Goal: Task Accomplishment & Management: Use online tool/utility

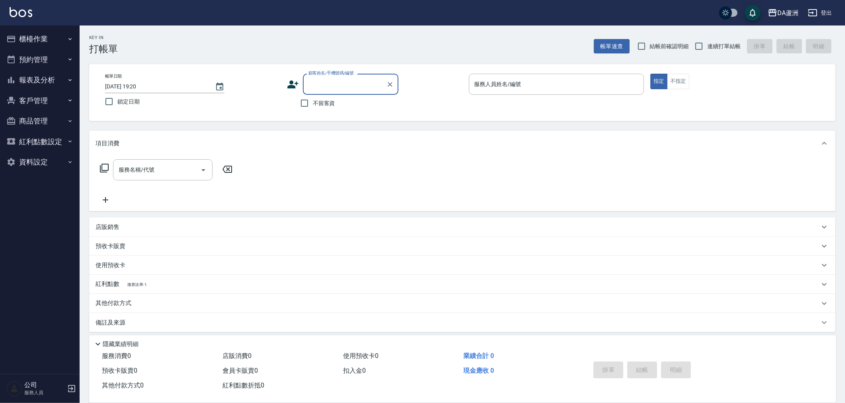
click at [323, 101] on span "不留客資" at bounding box center [324, 103] width 22 height 8
click at [313, 101] on input "不留客資" at bounding box center [304, 103] width 17 height 17
checkbox input "true"
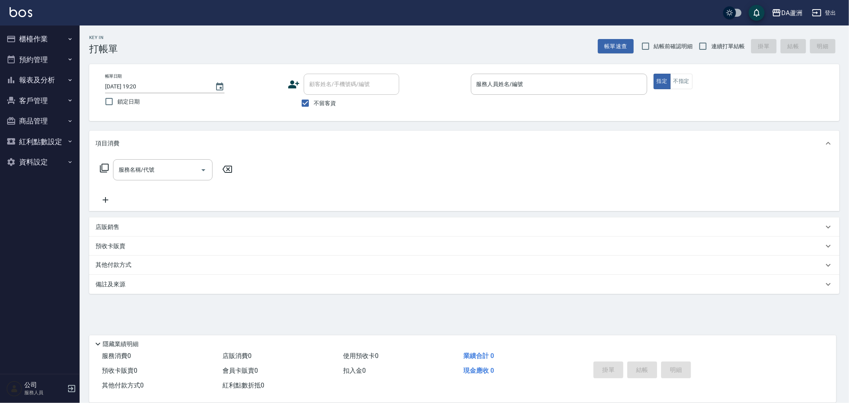
click at [670, 43] on span "結帳前確認明細" at bounding box center [673, 46] width 39 height 8
click at [654, 43] on input "結帳前確認明細" at bounding box center [646, 46] width 17 height 17
checkbox input "true"
click at [712, 44] on span "連續打單結帳" at bounding box center [728, 46] width 33 height 8
click at [712, 44] on input "連續打單結帳" at bounding box center [703, 46] width 17 height 17
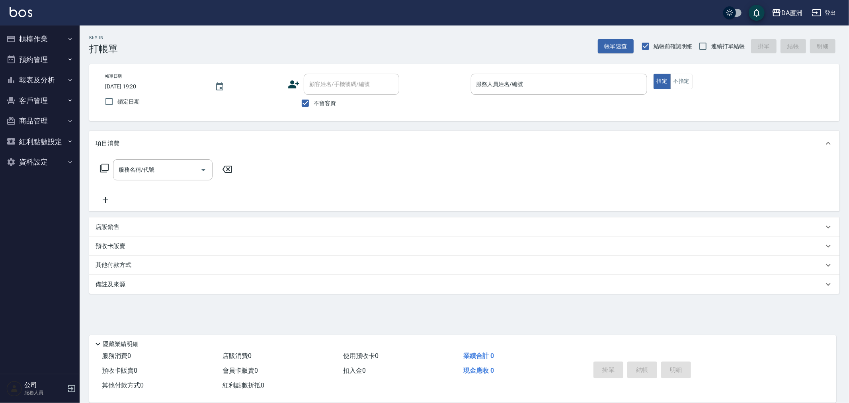
checkbox input "true"
click at [567, 85] on input "服務人員姓名/編號" at bounding box center [559, 84] width 169 height 14
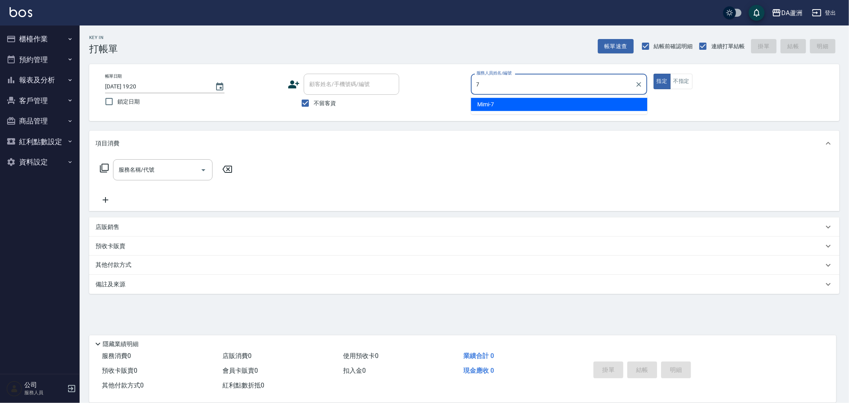
type input "Mimi-7"
type button "true"
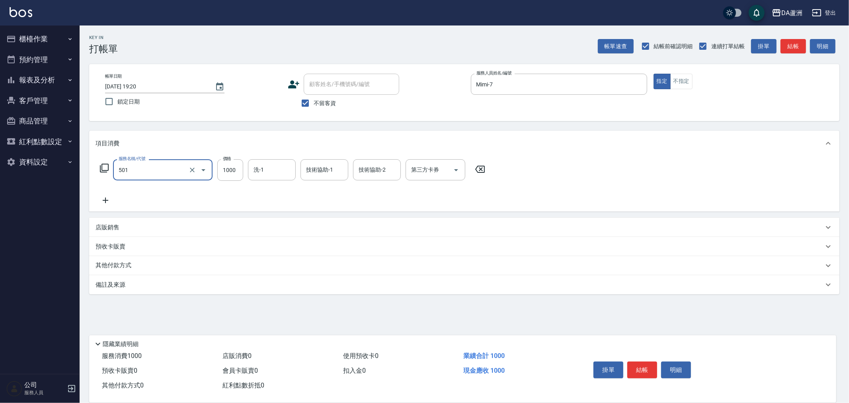
type input "染髮(501)"
type input "2680"
click at [124, 264] on p "其他付款方式" at bounding box center [116, 265] width 40 height 9
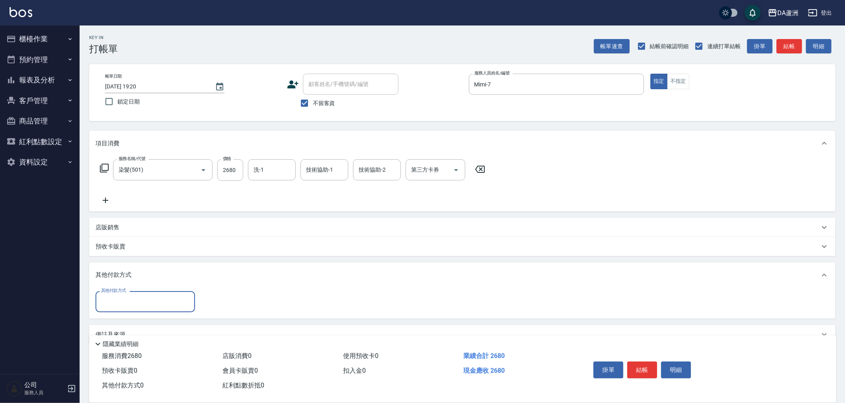
scroll to position [17, 0]
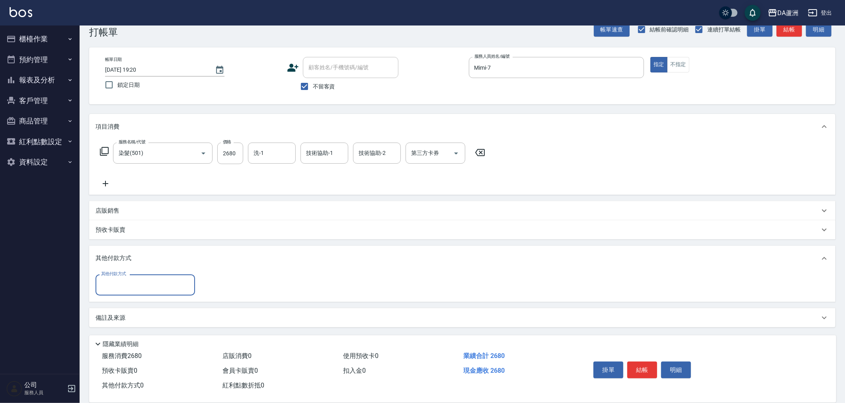
click at [149, 286] on input "其他付款方式" at bounding box center [145, 285] width 92 height 14
click at [126, 351] on span "信用卡" at bounding box center [146, 357] width 100 height 13
type input "信用卡"
click at [219, 283] on input "0" at bounding box center [230, 285] width 60 height 22
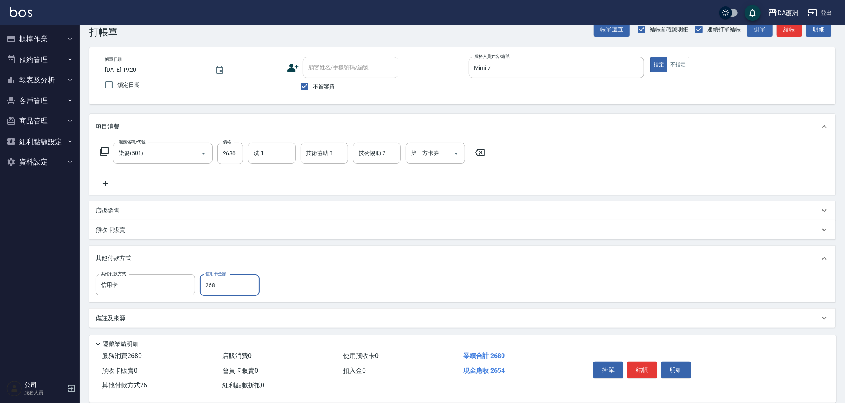
type input "2680"
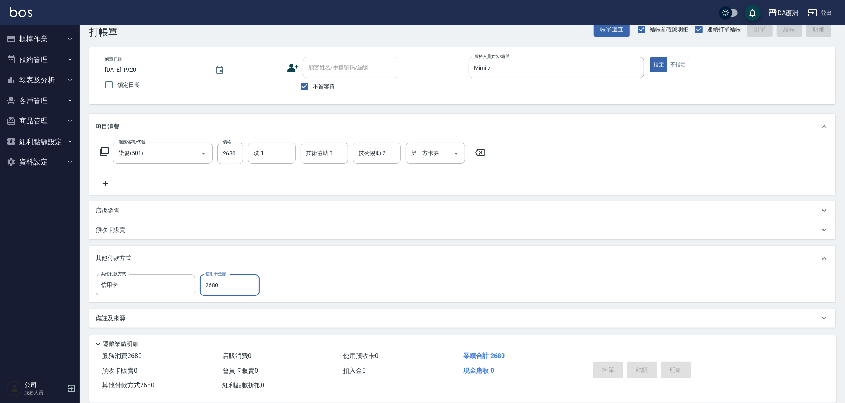
type input "2025/09/22 19:21"
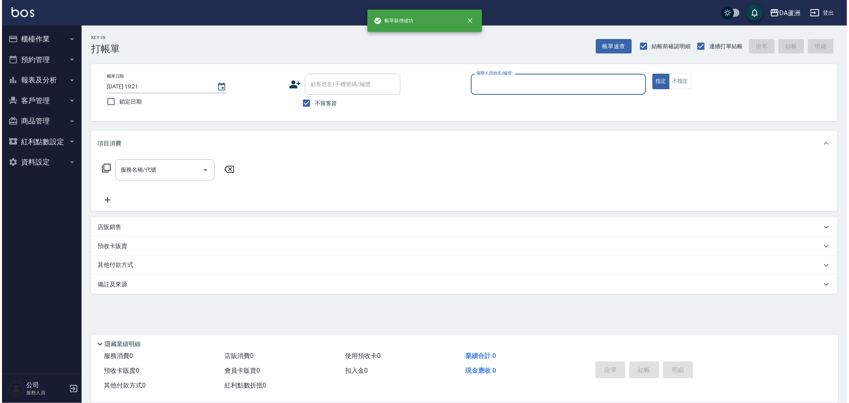
scroll to position [0, 0]
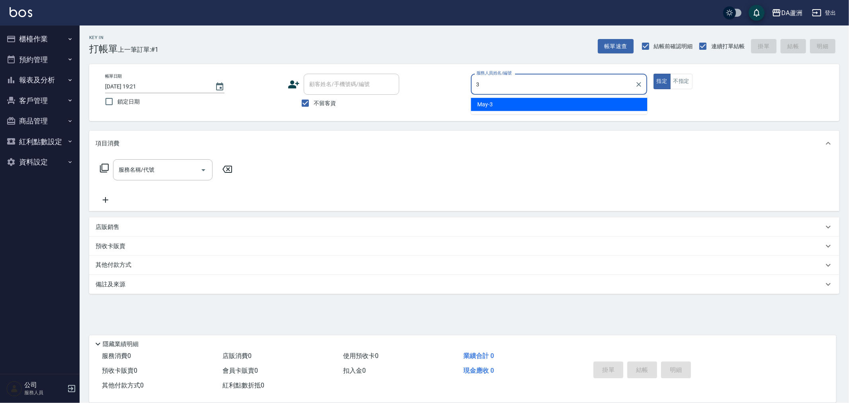
type input "May-3"
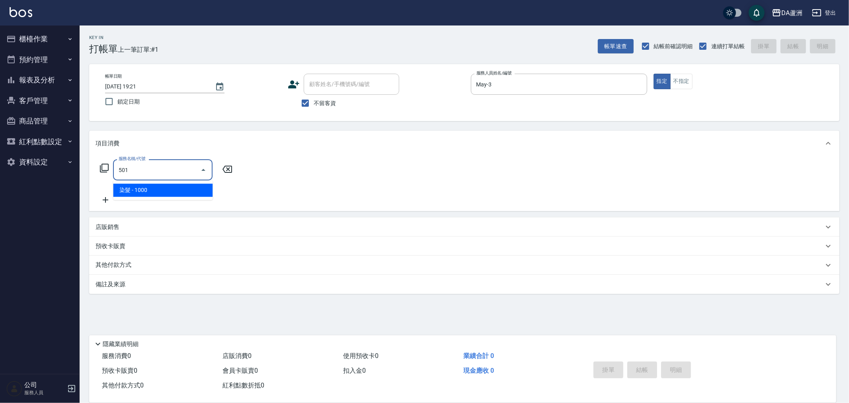
type input "染髮(501)"
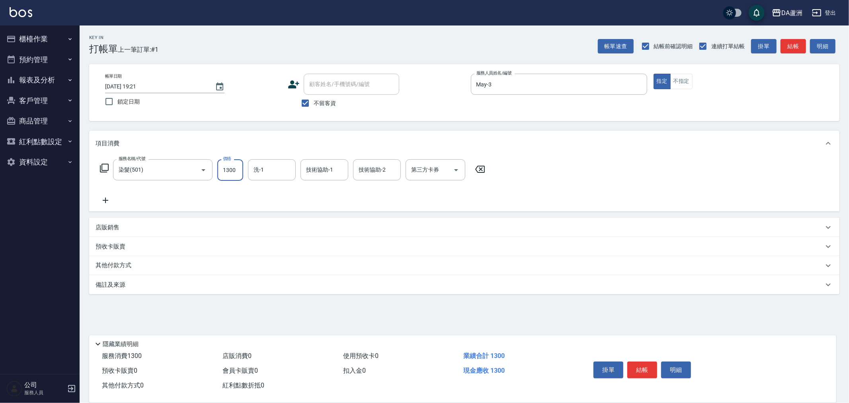
type input "1300"
type input "葉芯妤-30"
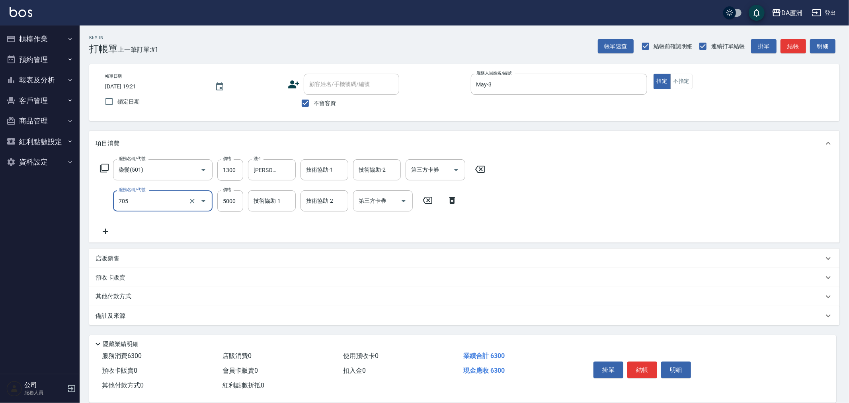
type input "新羽毛鉑金接髮調整(705)"
type input "2500"
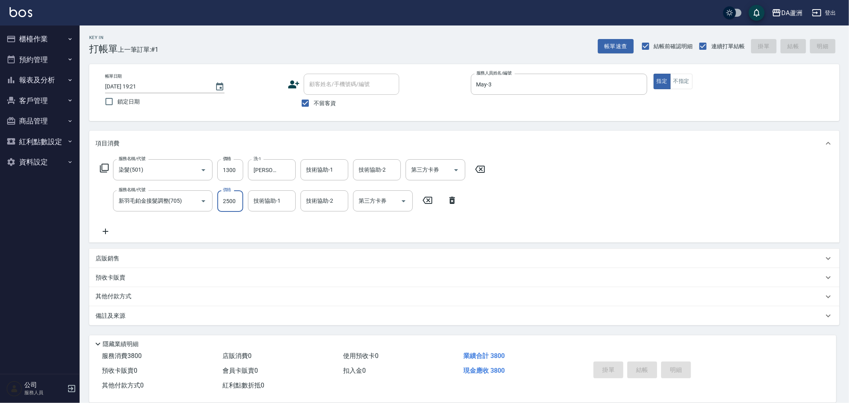
type input "2025/09/22 19:22"
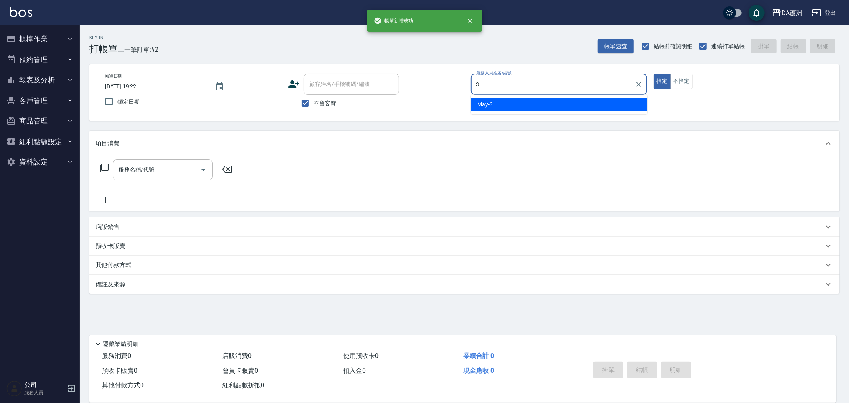
type input "May-3"
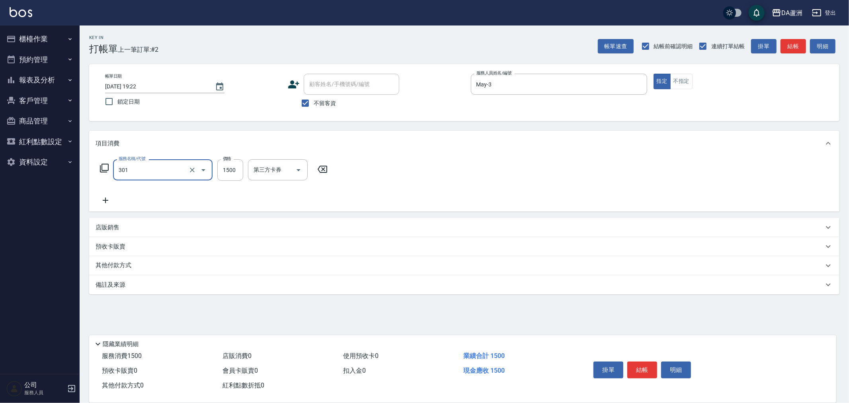
type input "燙髮(301)"
type input "2000"
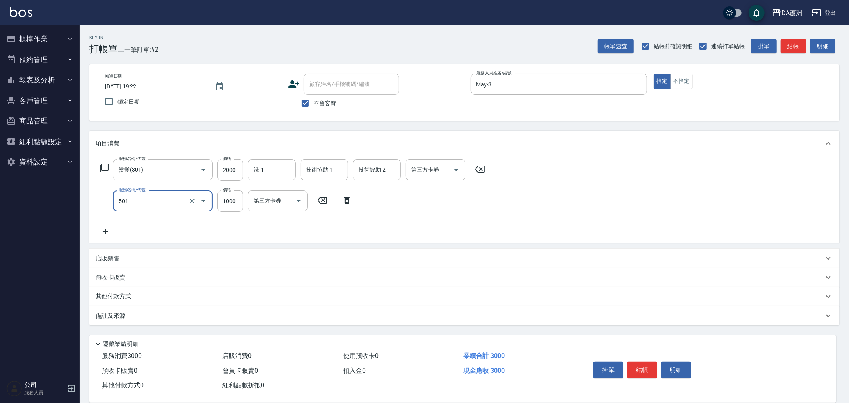
type input "染髮(501)"
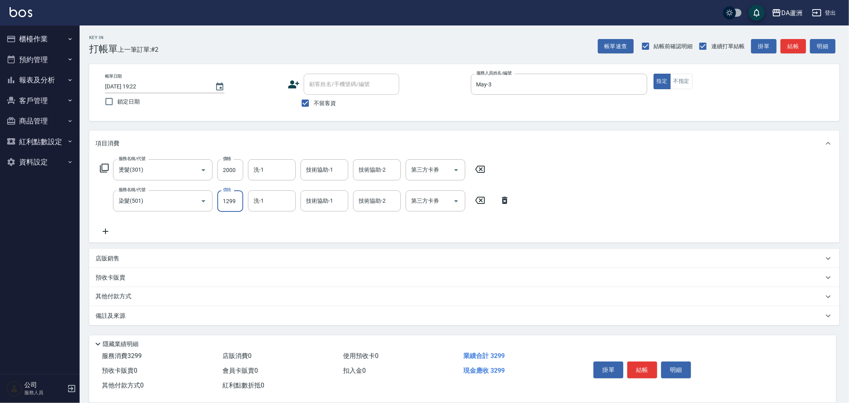
type input "1299"
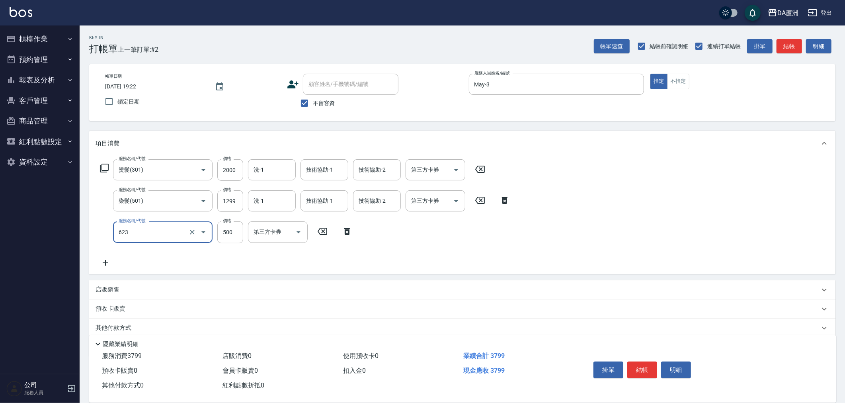
type input "自備護髮(1000下)(623)"
type input "999"
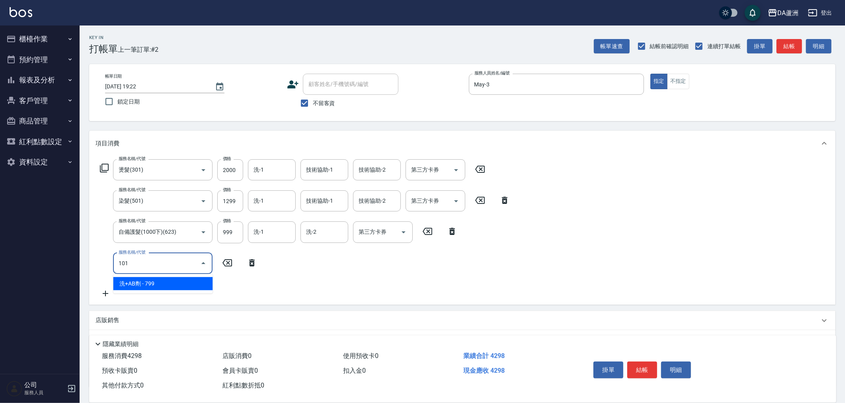
type input "洗+AB劑(101)"
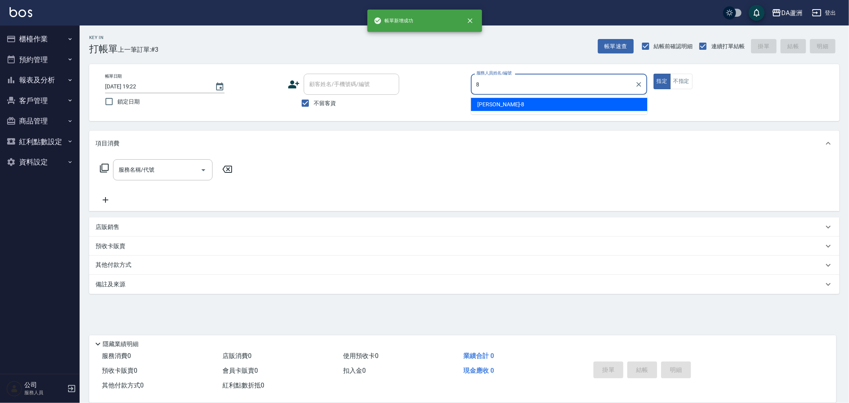
type input "LUCA-8"
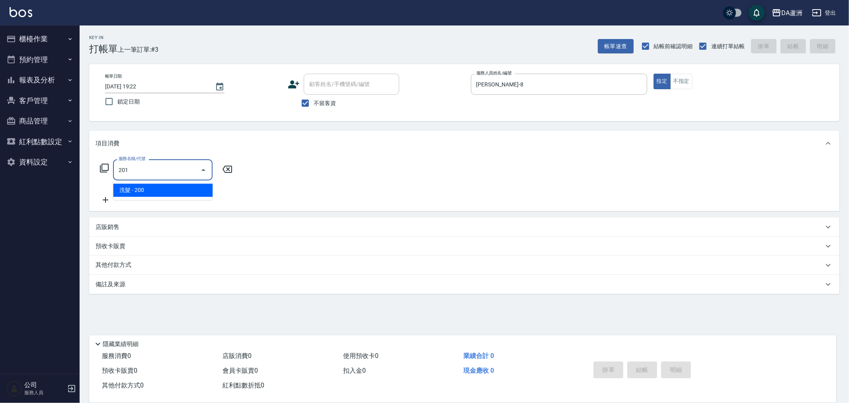
type input "洗髮(201)"
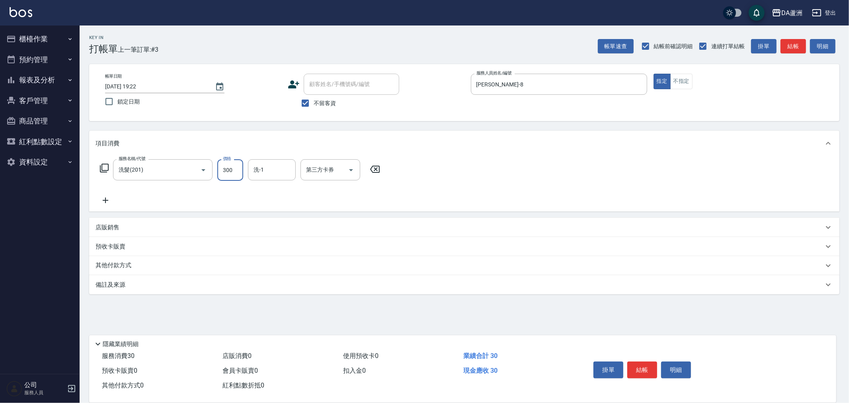
type input "300"
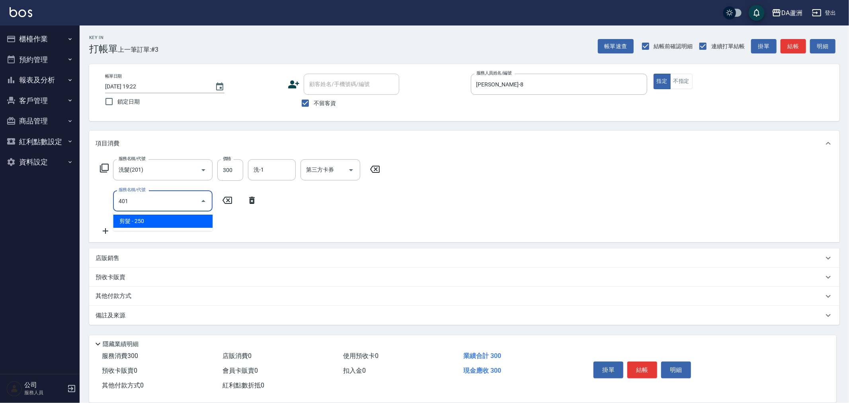
type input "剪髮(401)"
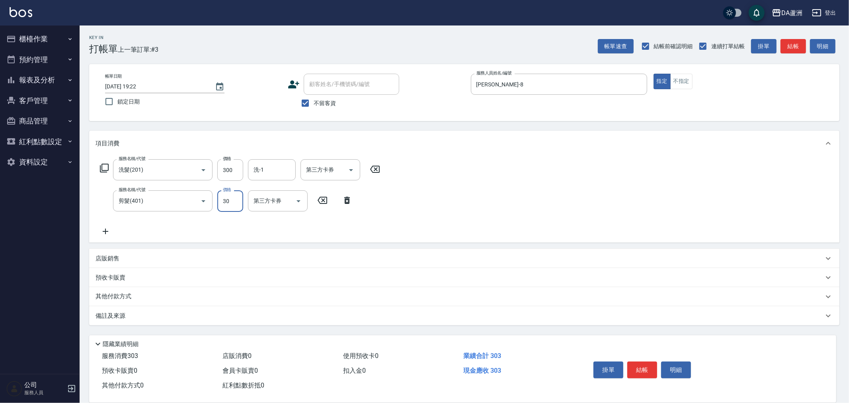
type input "300"
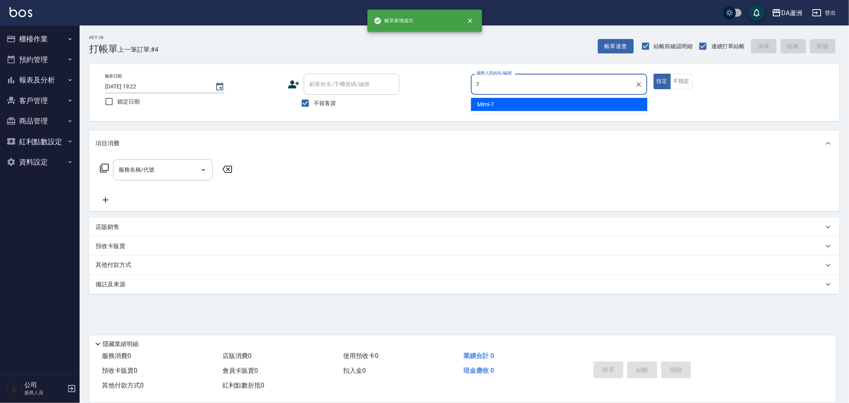
type input "Mimi-7"
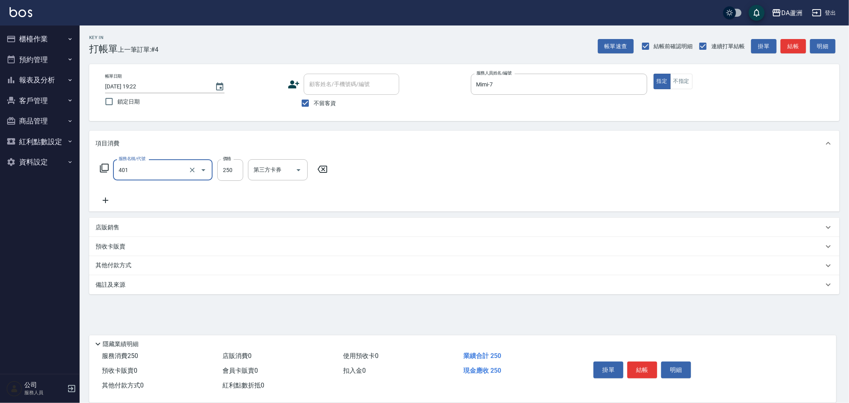
type input "剪髮(401)"
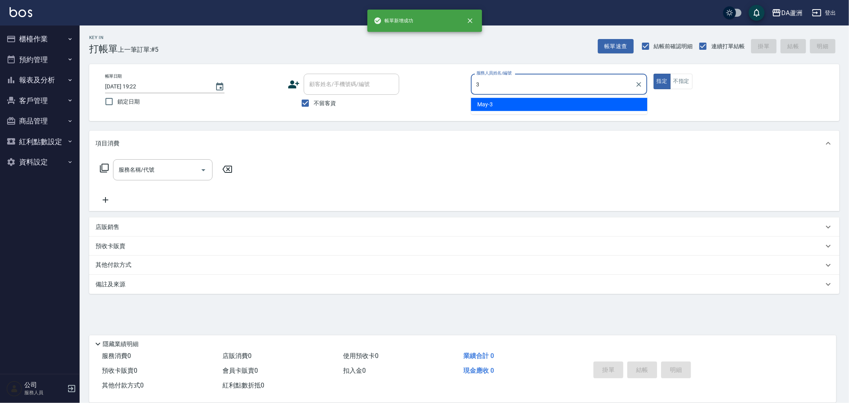
type input "May-3"
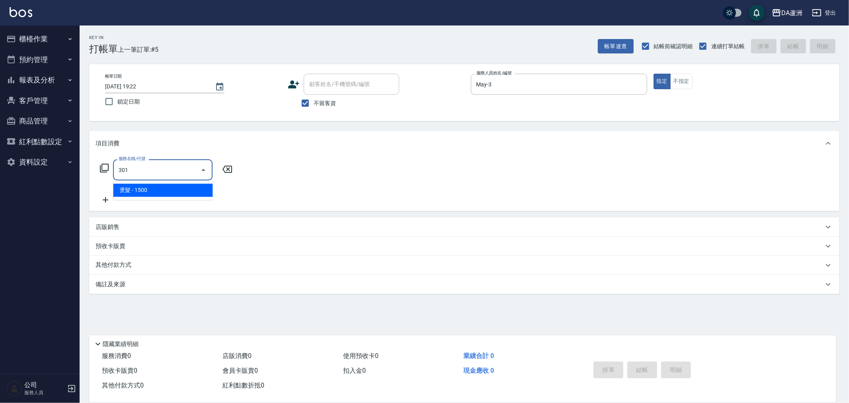
type input "燙髮(301)"
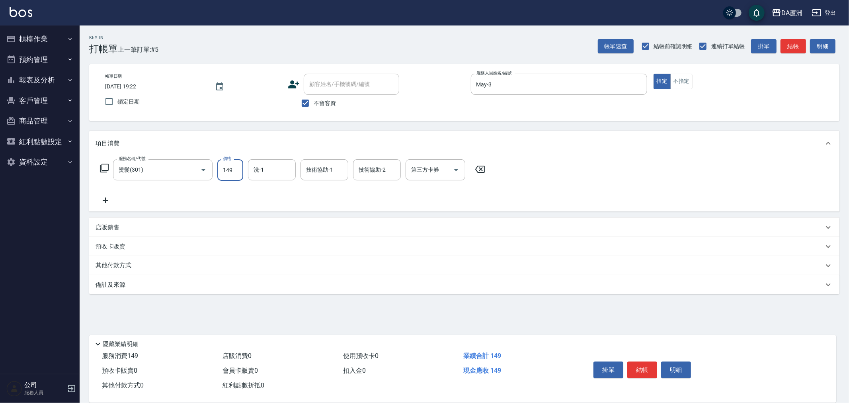
type input "1499"
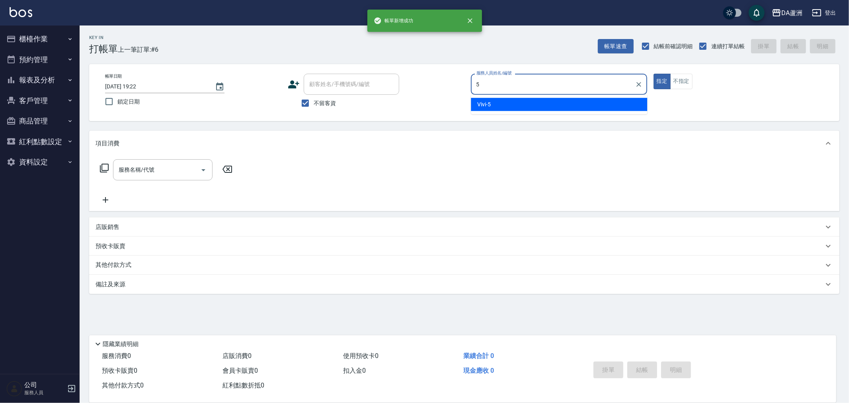
type input "Vivi-5"
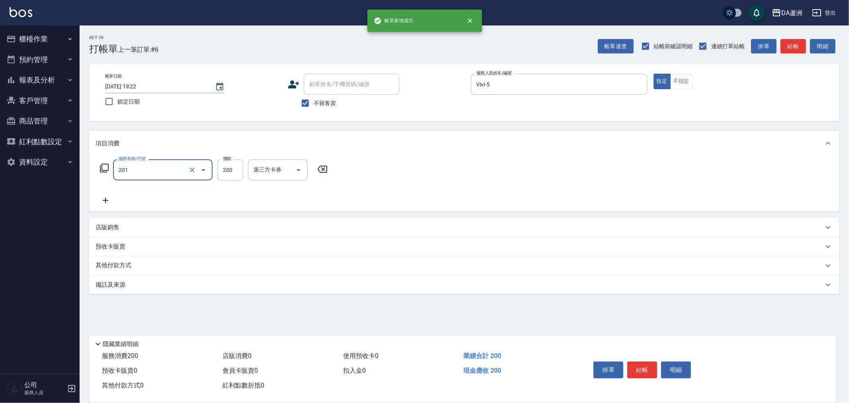
type input "洗髮(201)"
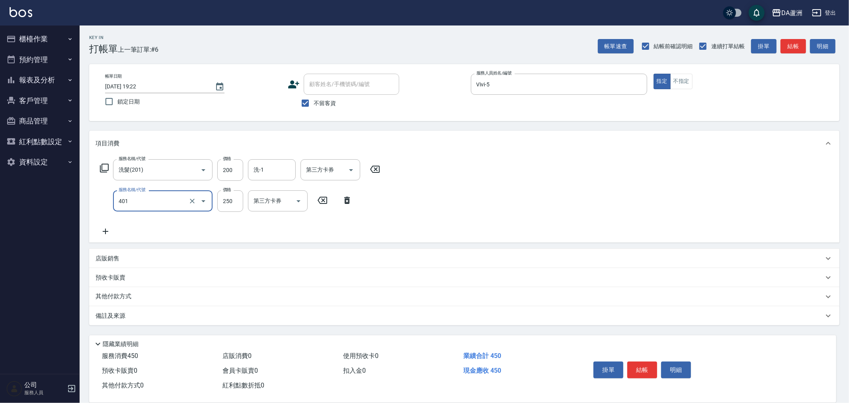
type input "剪髮(401)"
type input "400"
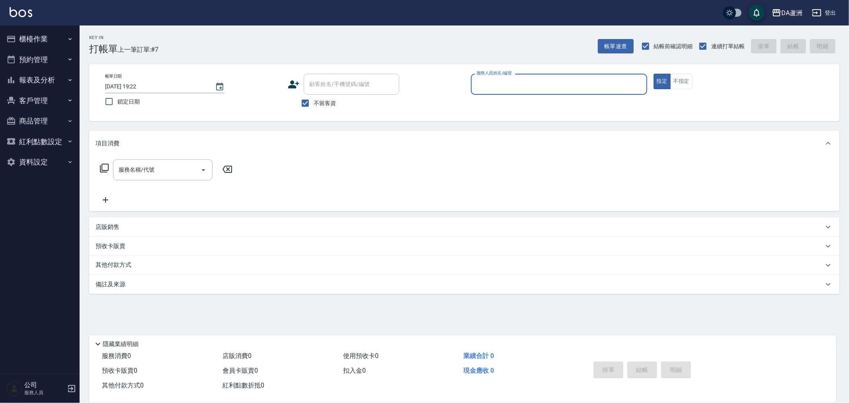
click at [44, 80] on button "報表及分析" at bounding box center [39, 80] width 73 height 21
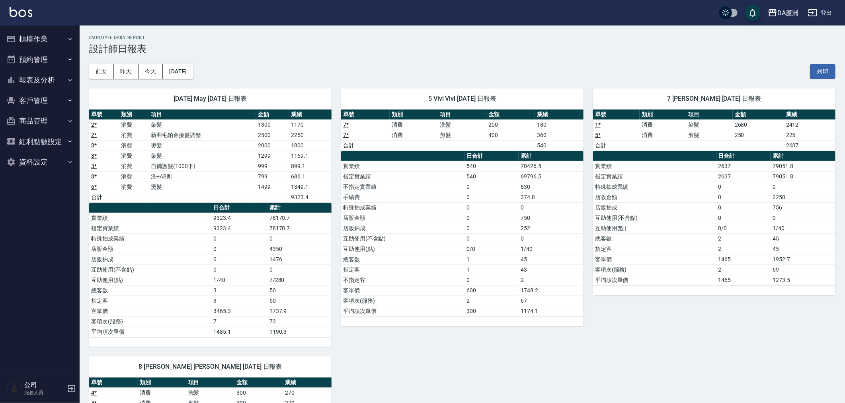
scroll to position [171, 0]
